Goal: Task Accomplishment & Management: Use online tool/utility

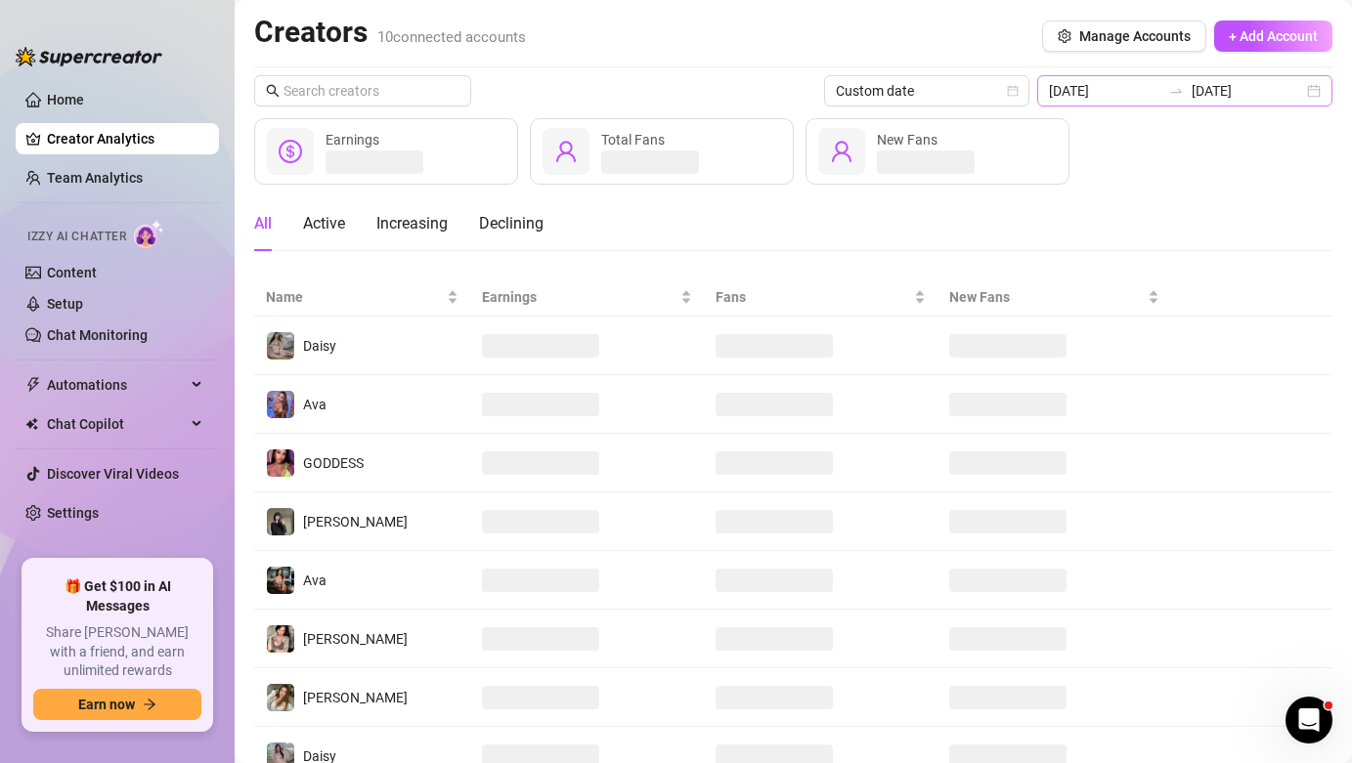
click at [1172, 79] on div "[DATE] [DATE]" at bounding box center [1184, 90] width 295 height 31
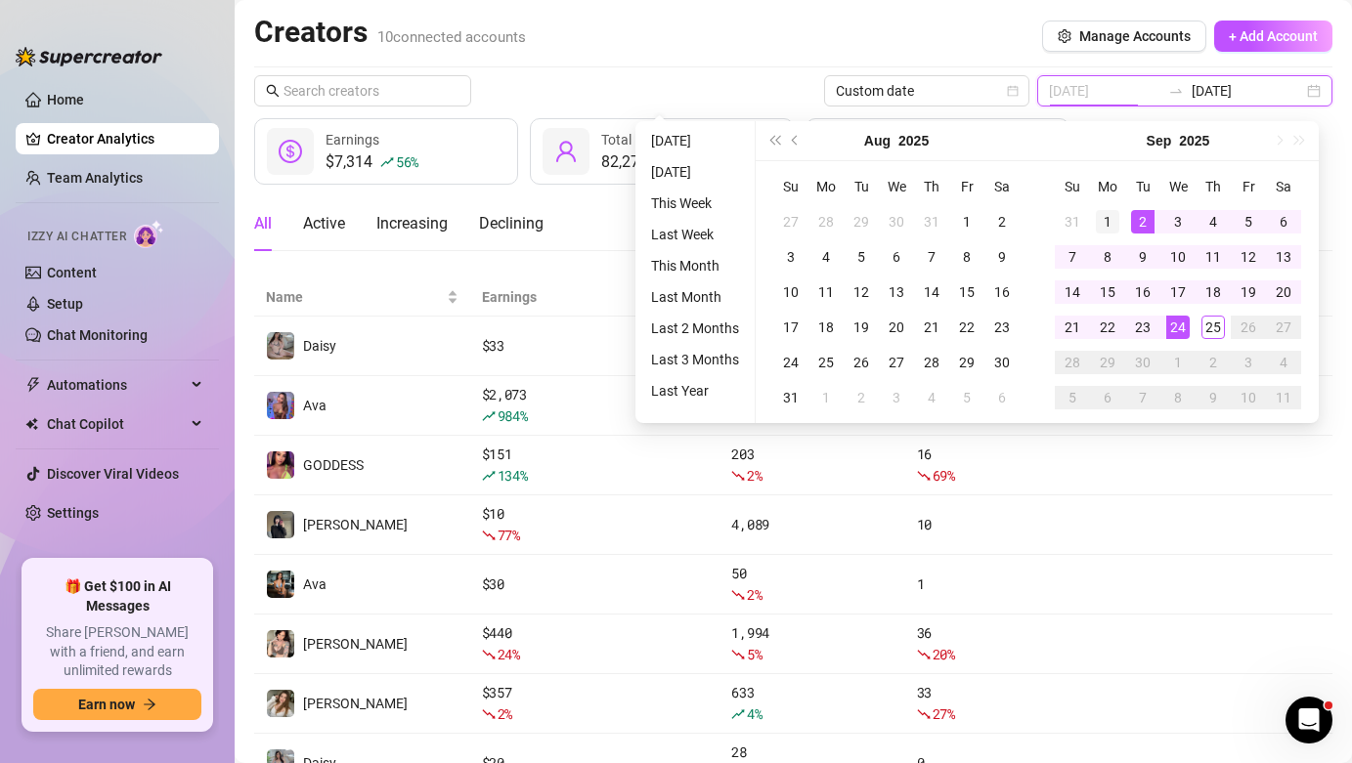
type input "[DATE]"
drag, startPoint x: 1100, startPoint y: 223, endPoint x: 1162, endPoint y: 267, distance: 76.5
click at [1099, 225] on div "1" at bounding box center [1107, 221] width 23 height 23
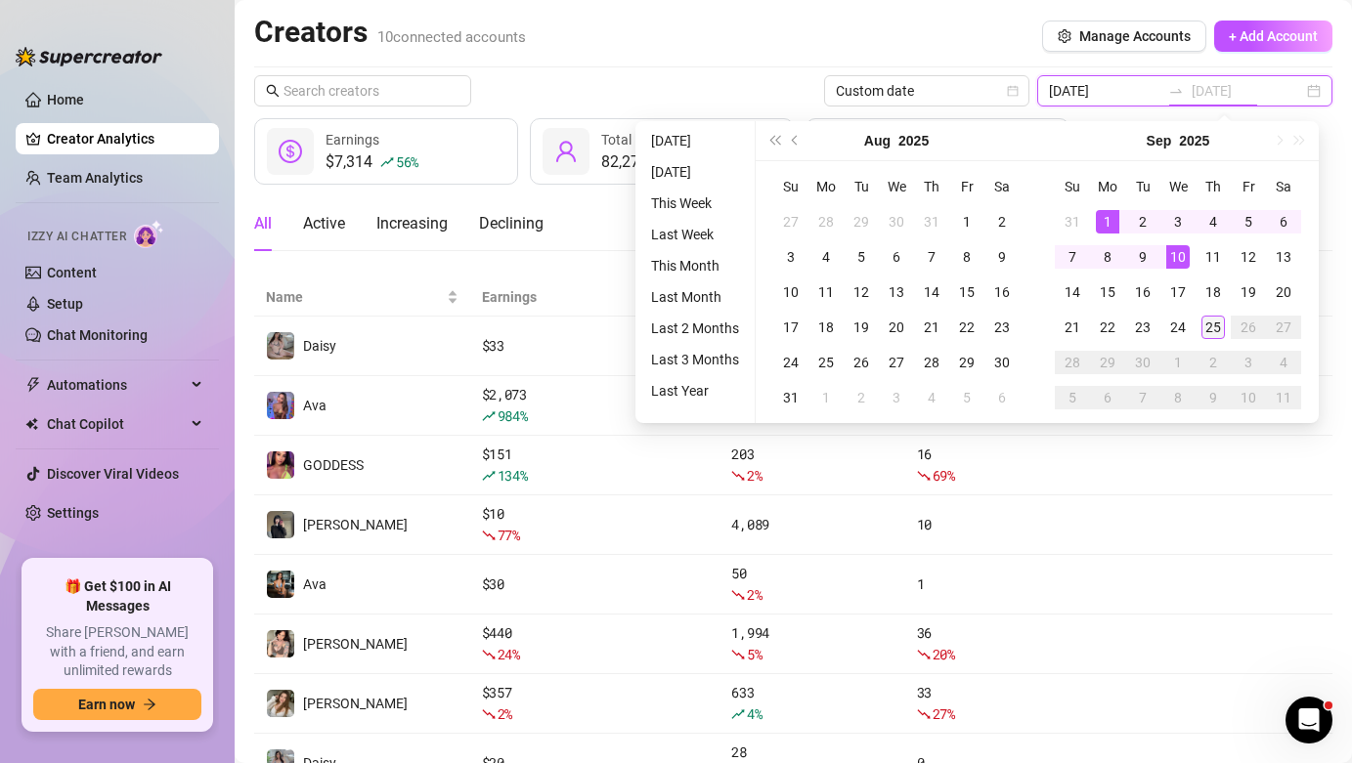
type input "[DATE]"
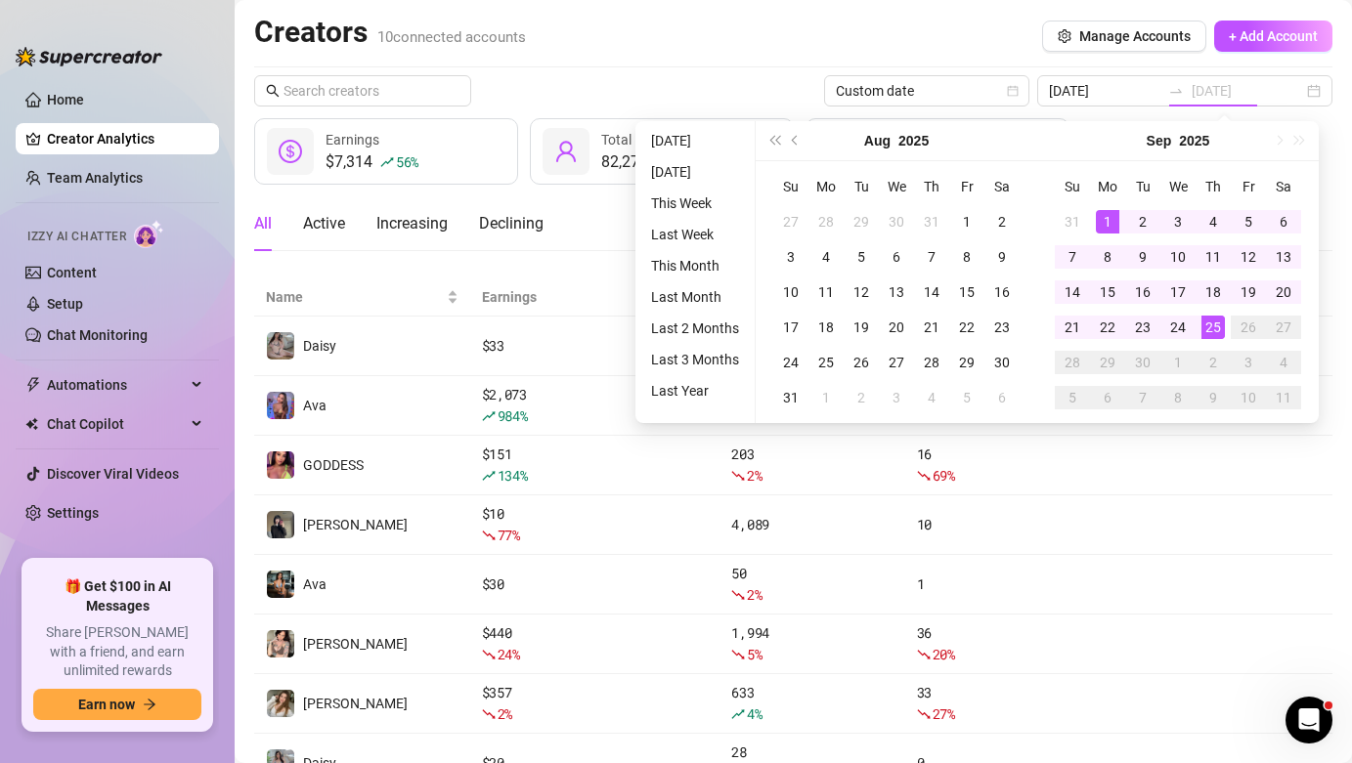
click at [1221, 325] on div "25" at bounding box center [1212, 327] width 23 height 23
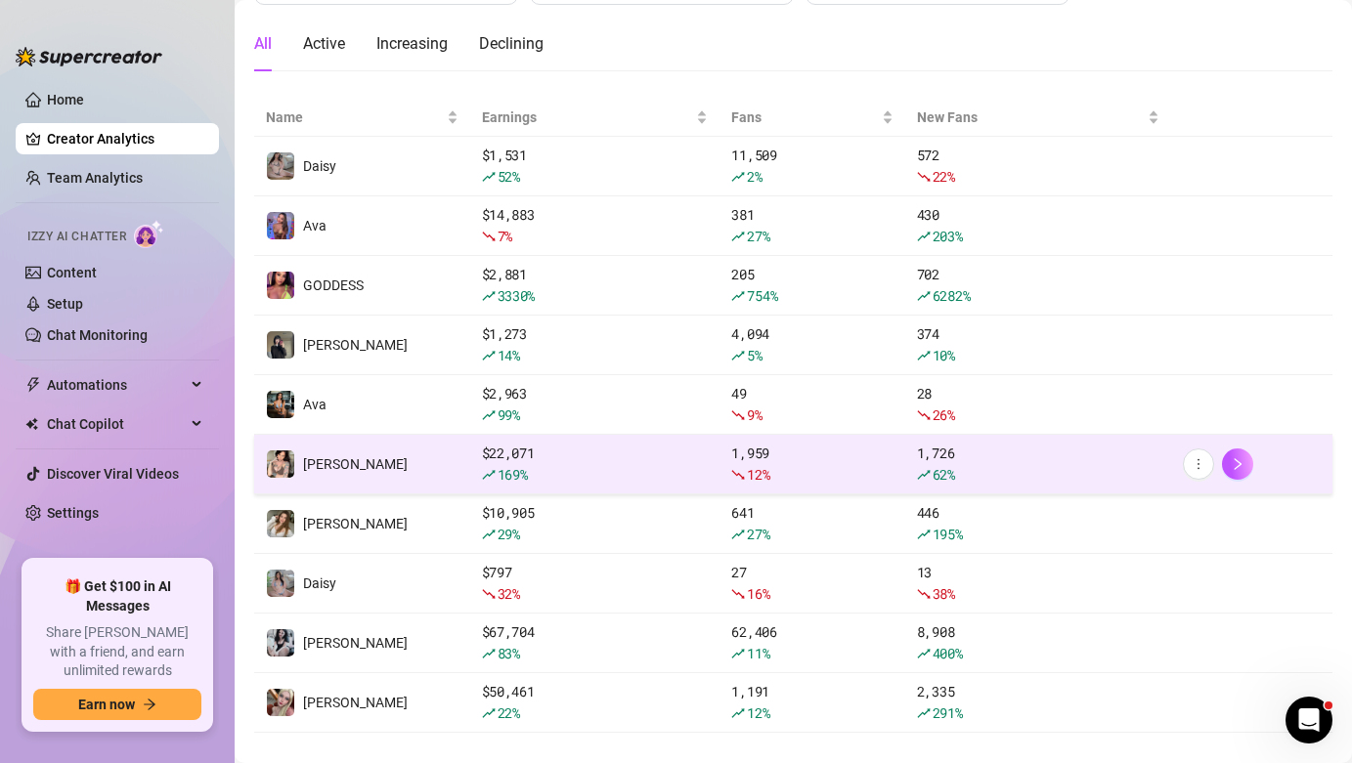
scroll to position [181, 0]
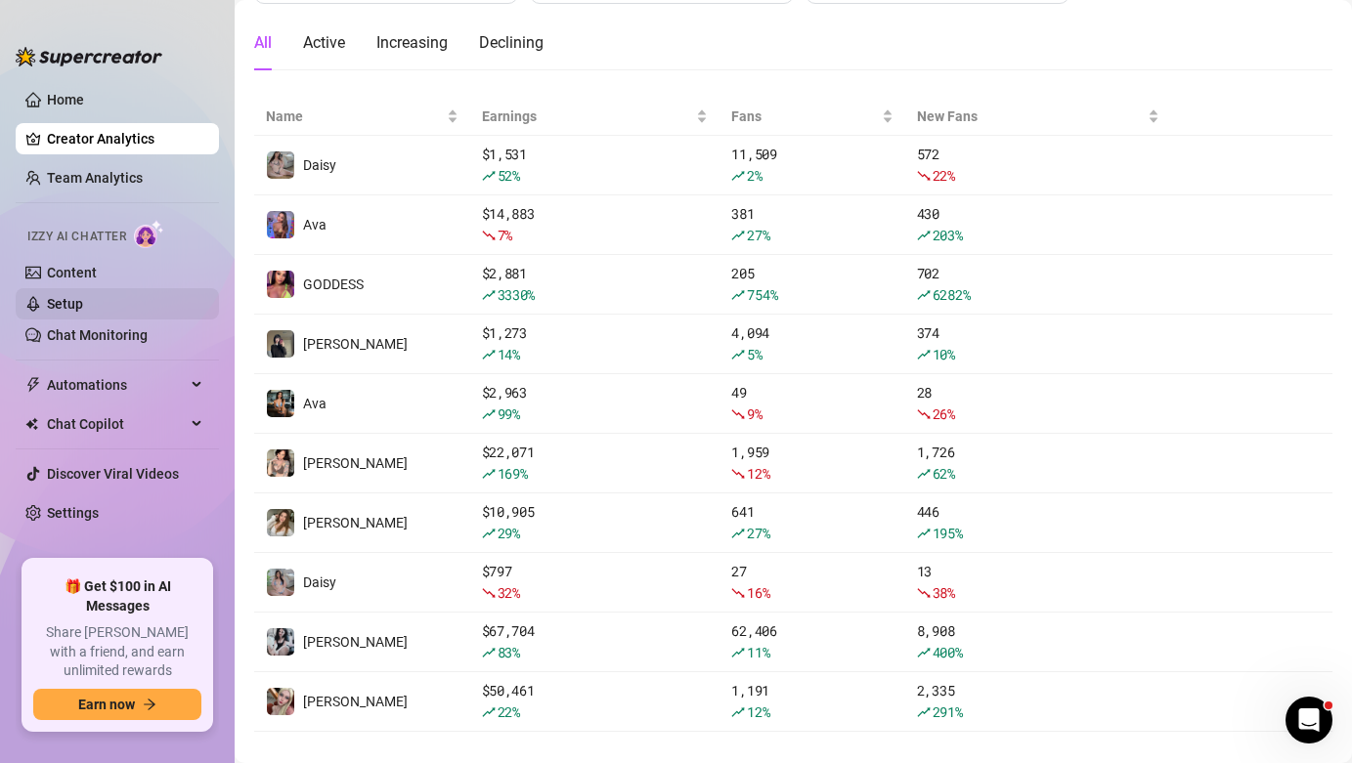
click at [83, 312] on link "Setup" at bounding box center [65, 304] width 36 height 16
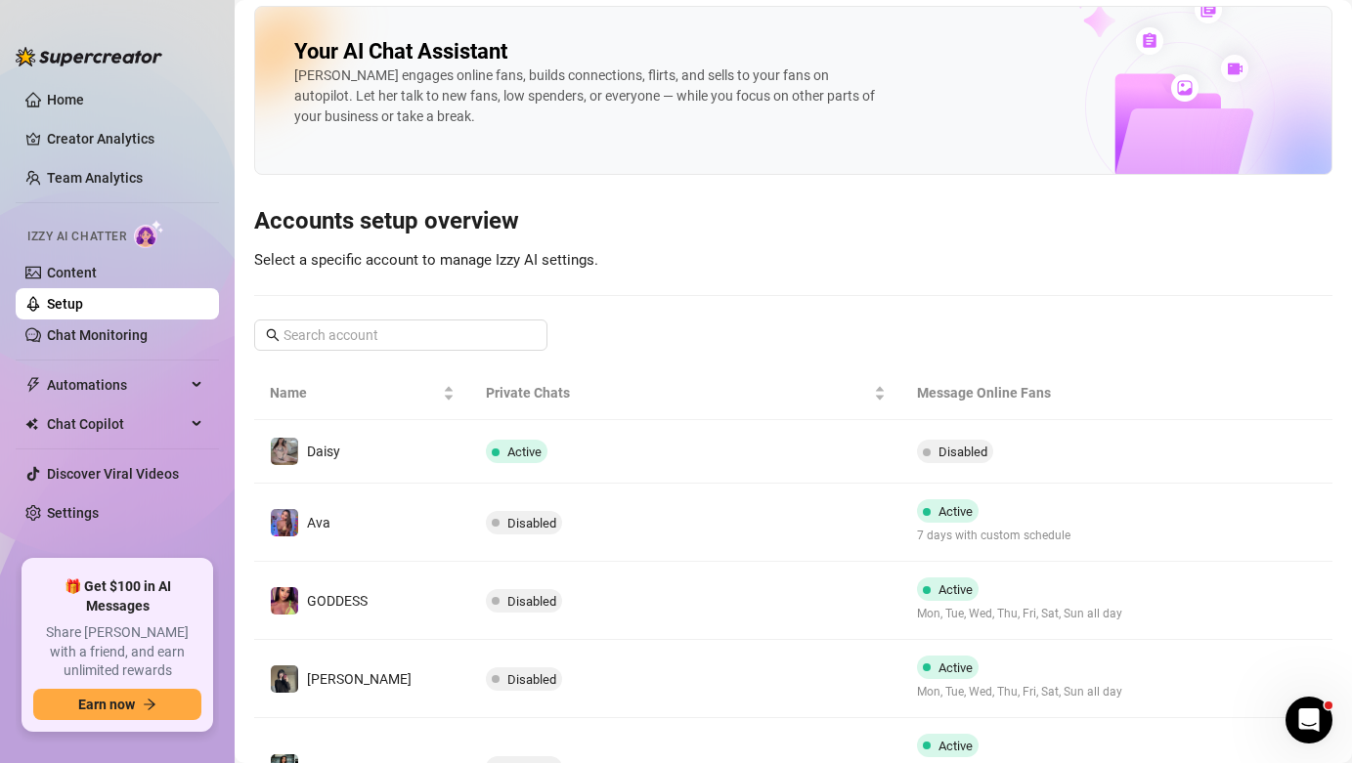
scroll to position [44, 0]
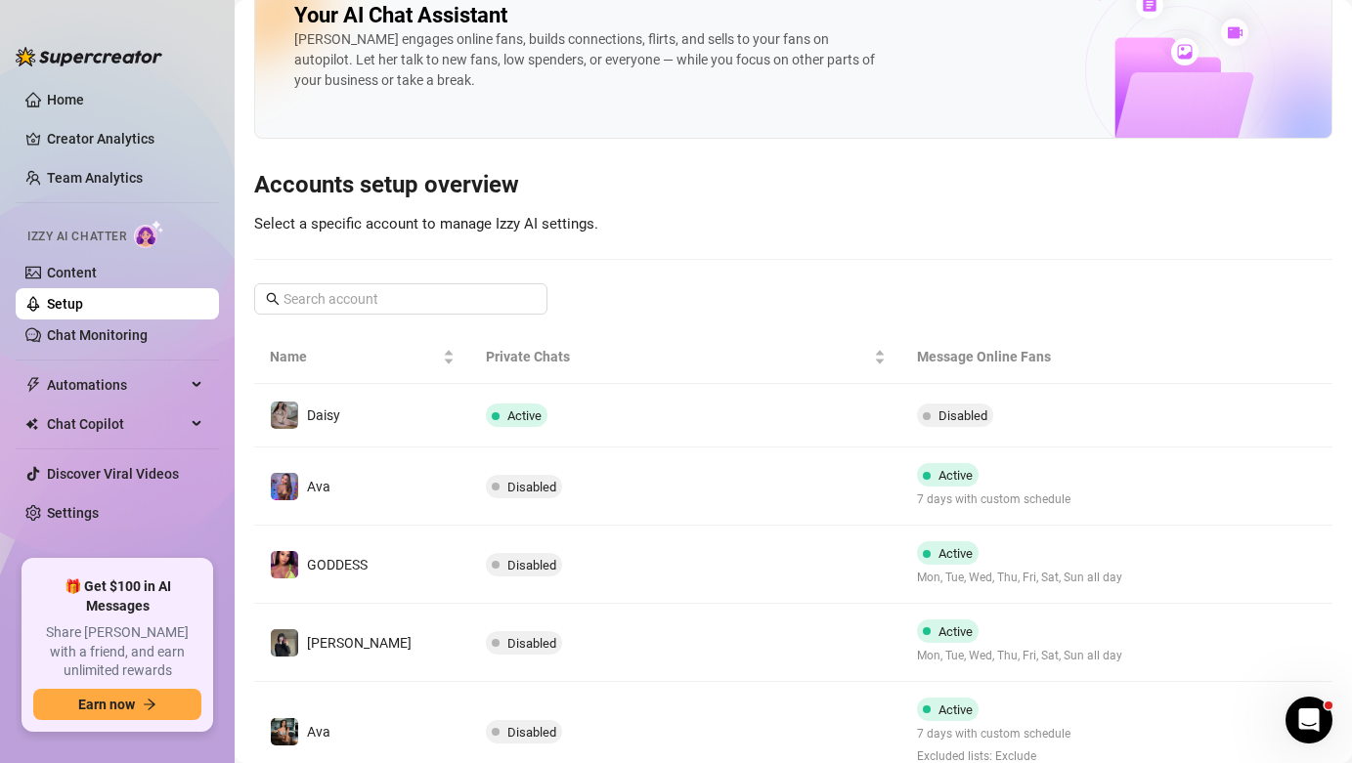
click at [761, 488] on td "Disabled" at bounding box center [685, 487] width 431 height 78
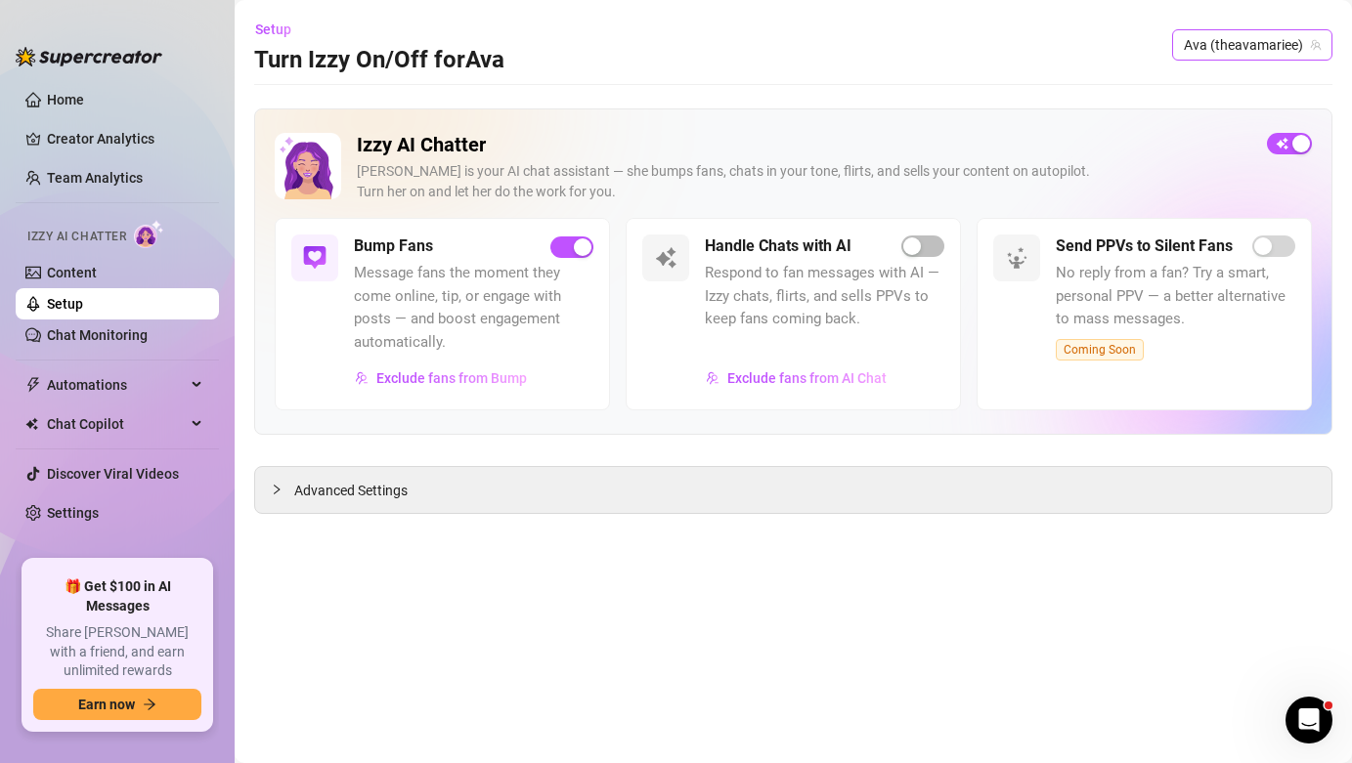
click at [1271, 50] on span "Ava (theavamariee)" at bounding box center [1252, 44] width 137 height 29
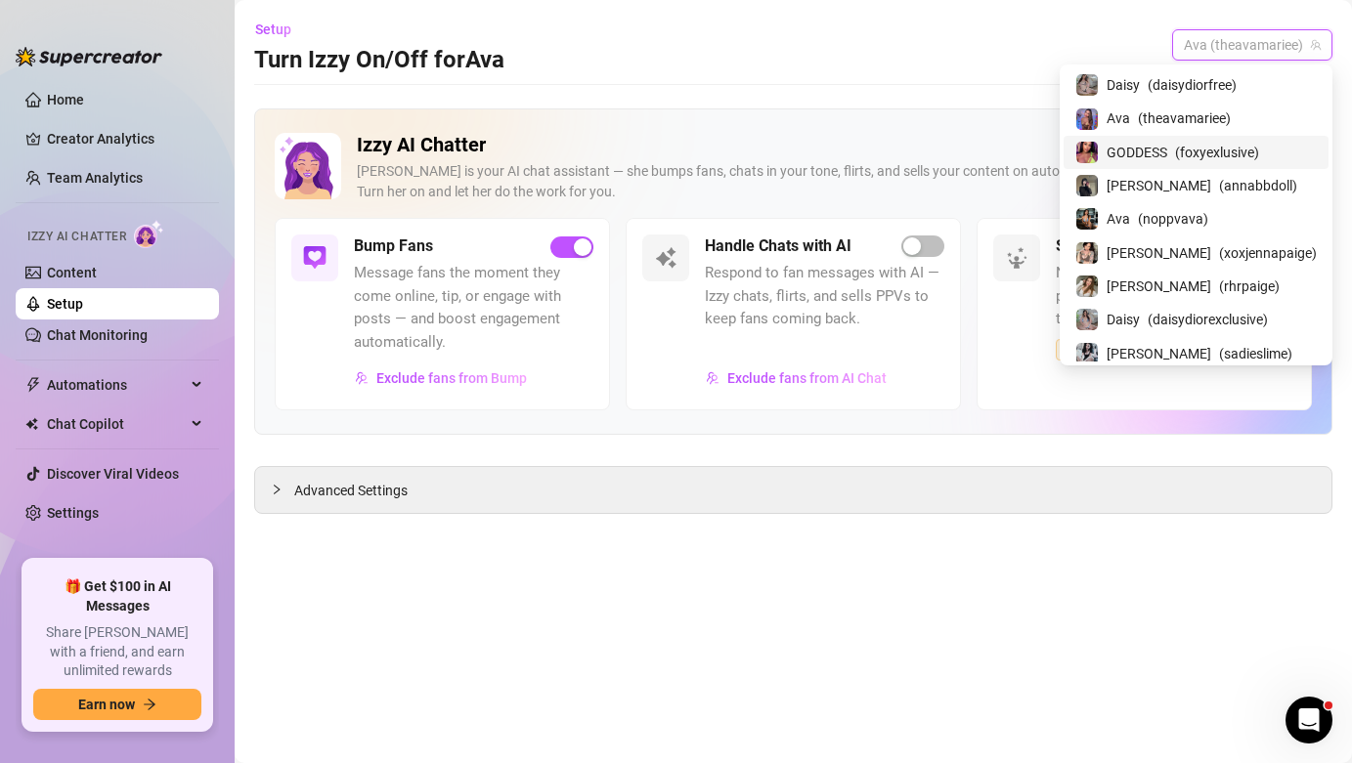
click at [1259, 150] on span "( foxyexlusive )" at bounding box center [1217, 153] width 84 height 22
